Goal: Obtain resource: Obtain resource

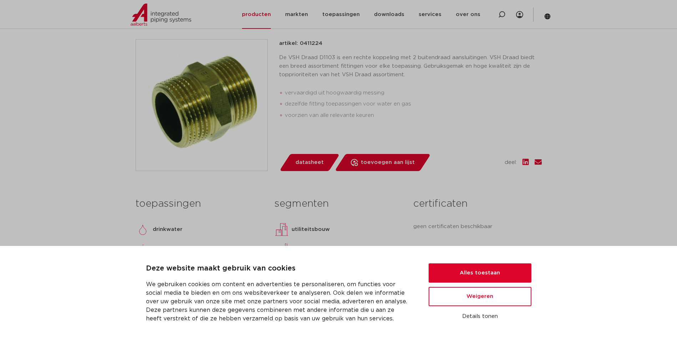
scroll to position [143, 0]
click at [472, 272] on button "Alles toestaan" at bounding box center [480, 273] width 103 height 19
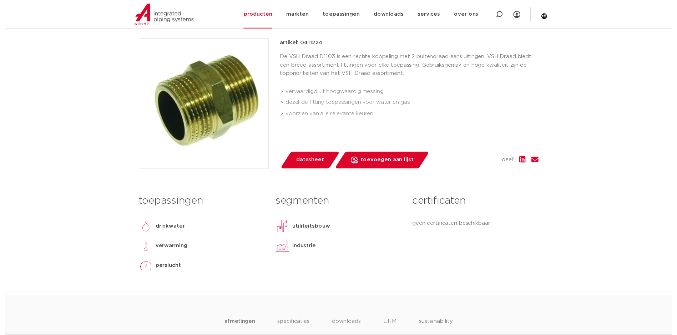
scroll to position [0, 0]
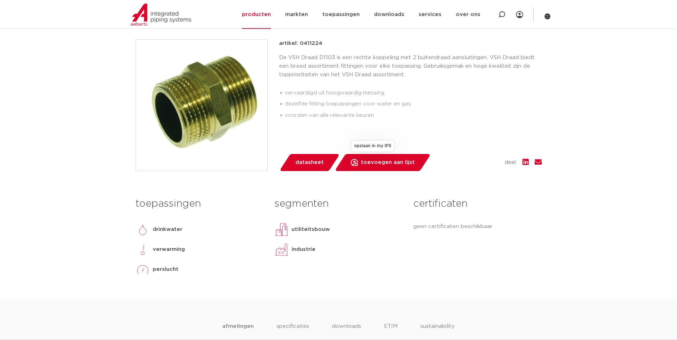
drag, startPoint x: 323, startPoint y: 162, endPoint x: 337, endPoint y: 171, distance: 16.3
click at [323, 162] on link "datasheet" at bounding box center [309, 162] width 61 height 17
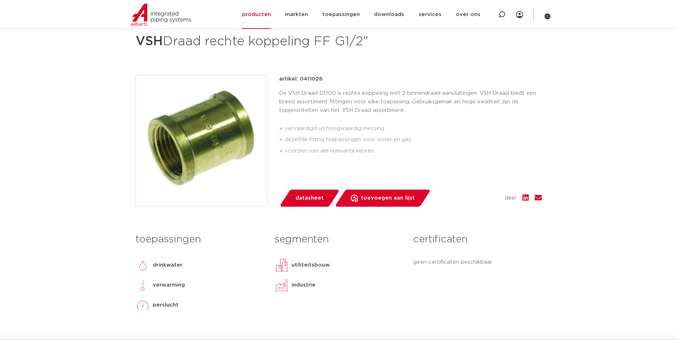
click at [309, 204] on span "datasheet" at bounding box center [309, 198] width 28 height 11
